Goal: Check status

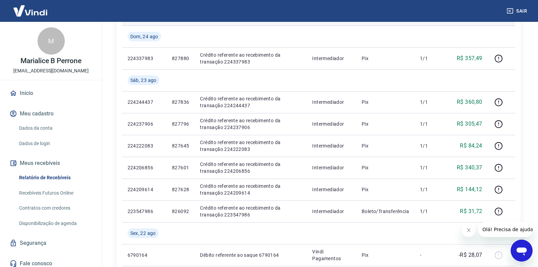
scroll to position [102, 0]
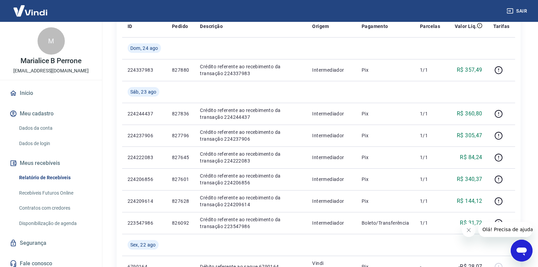
click at [471, 232] on button "Fechar mensagem da empresa" at bounding box center [468, 230] width 14 height 14
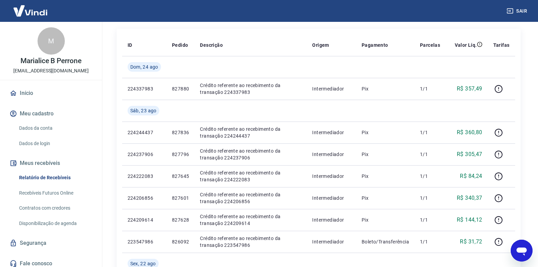
scroll to position [87, 0]
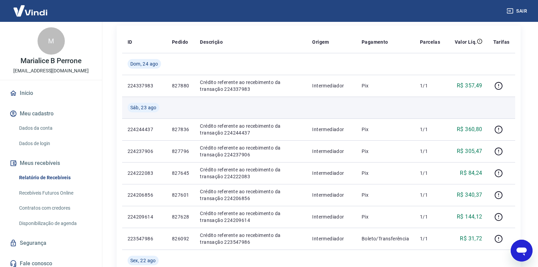
click at [128, 111] on div "Sáb, 23 ago" at bounding box center [144, 108] width 33 height 10
